Goal: Transaction & Acquisition: Purchase product/service

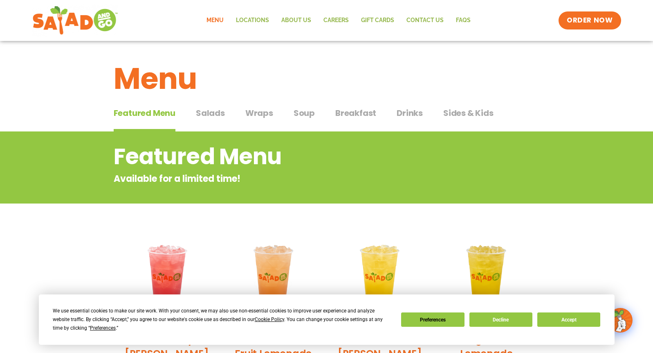
click at [207, 113] on span "Salads" at bounding box center [210, 113] width 29 height 12
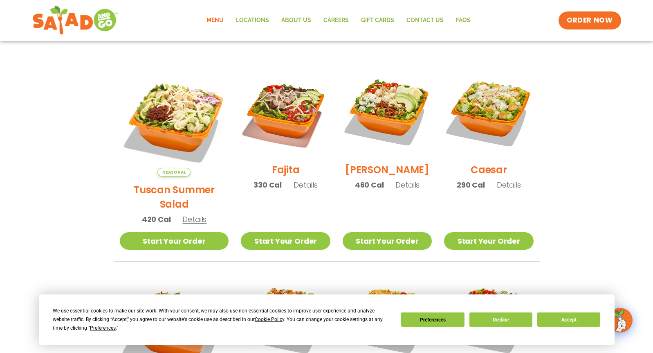
scroll to position [327, 0]
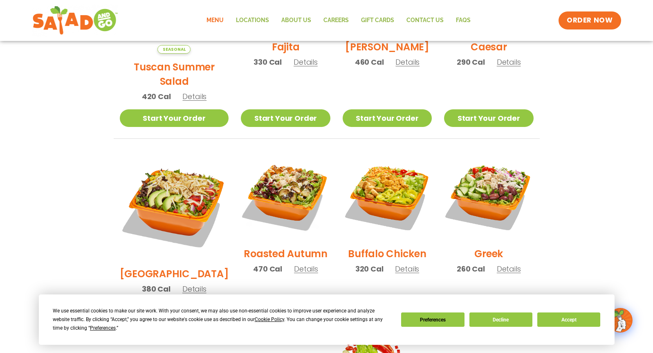
click at [621, 212] on section "Salads Our house-made dressings make our huge portions even more delicious. Goo…" at bounding box center [326, 163] width 653 height 719
click at [616, 193] on section "Salads Our house-made dressings make our huge portions even more delicious. Goo…" at bounding box center [326, 163] width 653 height 719
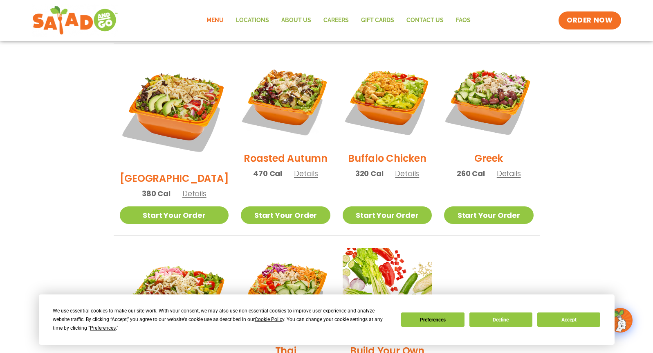
scroll to position [450, 0]
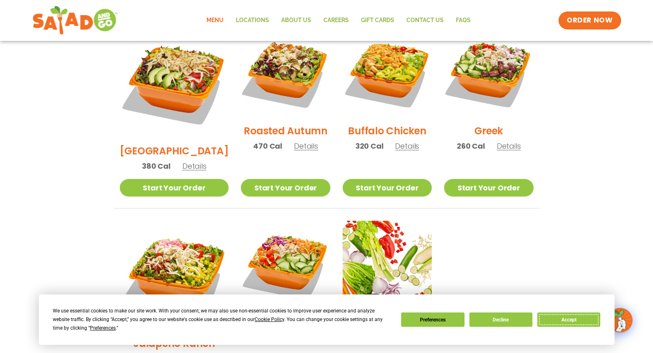
click at [577, 323] on button "Accept" at bounding box center [569, 319] width 63 height 14
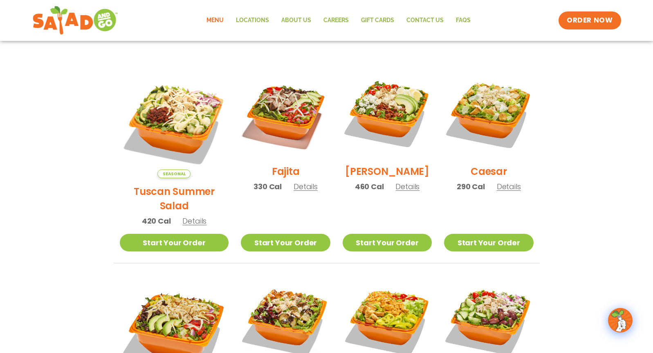
scroll to position [164, 0]
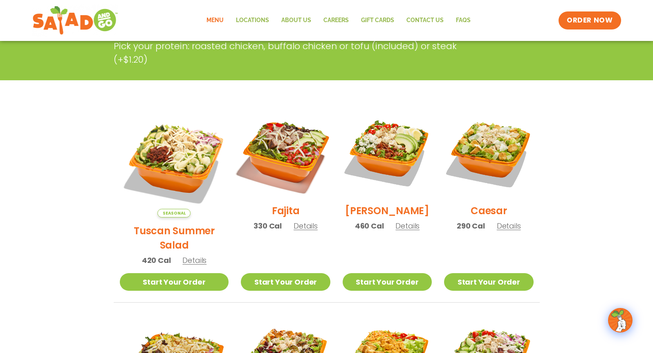
click at [283, 171] on img at bounding box center [285, 152] width 105 height 105
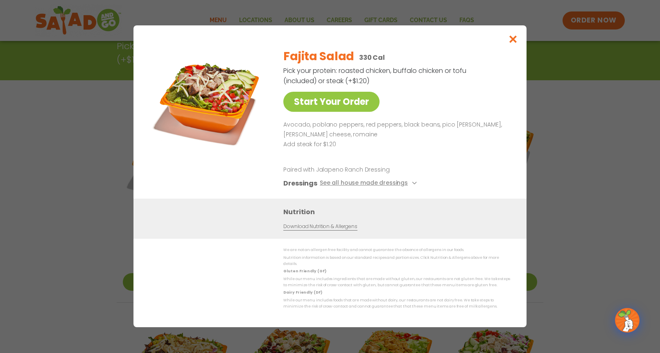
click at [349, 230] on link "Download Nutrition & Allergens" at bounding box center [320, 227] width 74 height 8
click at [518, 38] on icon "Close modal" at bounding box center [513, 39] width 10 height 9
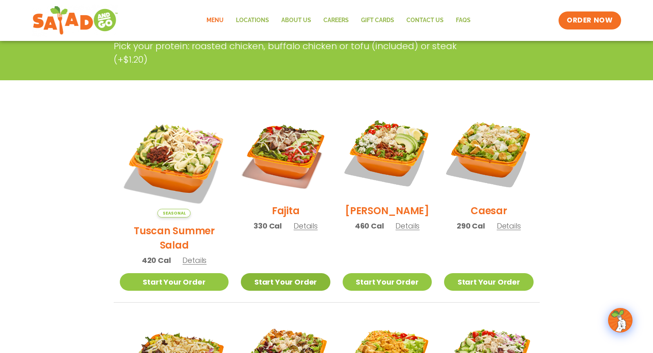
click at [290, 273] on link "Start Your Order" at bounding box center [285, 282] width 89 height 18
